Goal: Check status

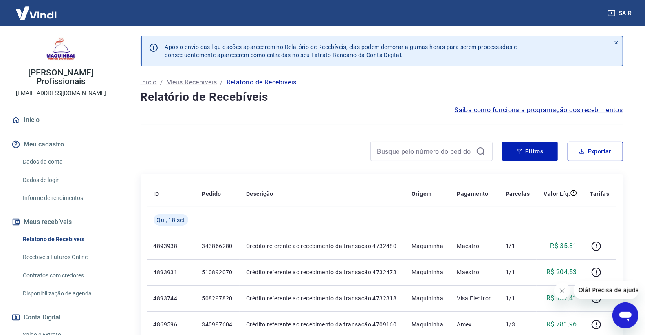
scroll to position [90, 0]
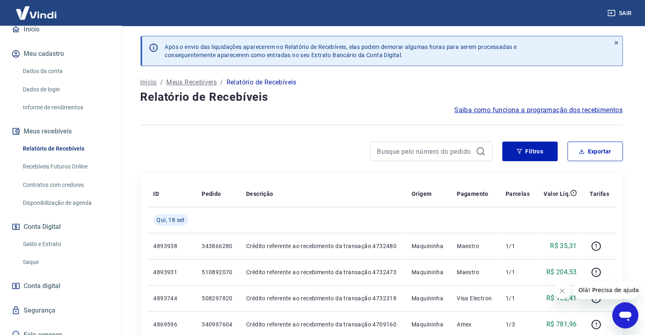
click at [73, 236] on link "Saldo e Extrato" at bounding box center [66, 244] width 93 height 17
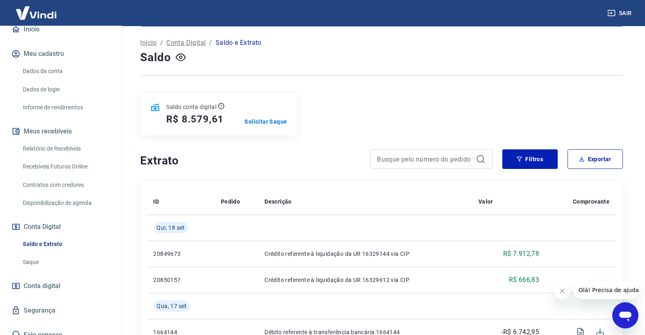
scroll to position [45, 0]
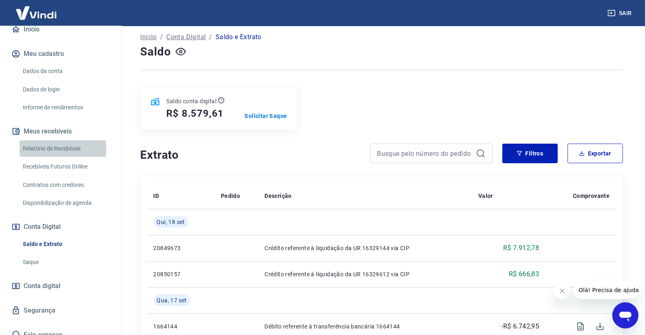
click at [55, 148] on link "Relatório de Recebíveis" at bounding box center [66, 148] width 93 height 17
